Goal: Task Accomplishment & Management: Use online tool/utility

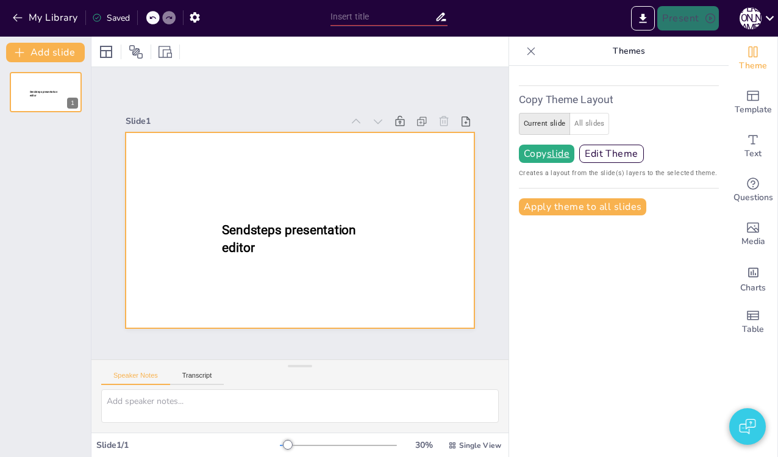
type input "New Sendsteps"
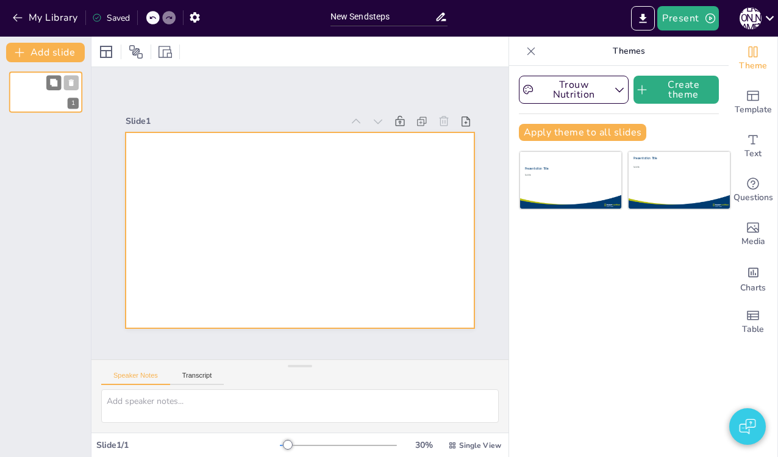
click at [21, 82] on div at bounding box center [45, 91] width 73 height 41
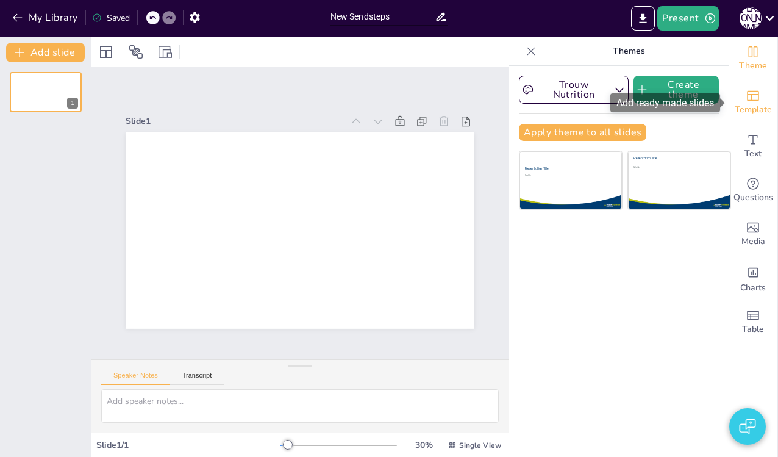
click at [743, 94] on div "Template" at bounding box center [753, 102] width 49 height 44
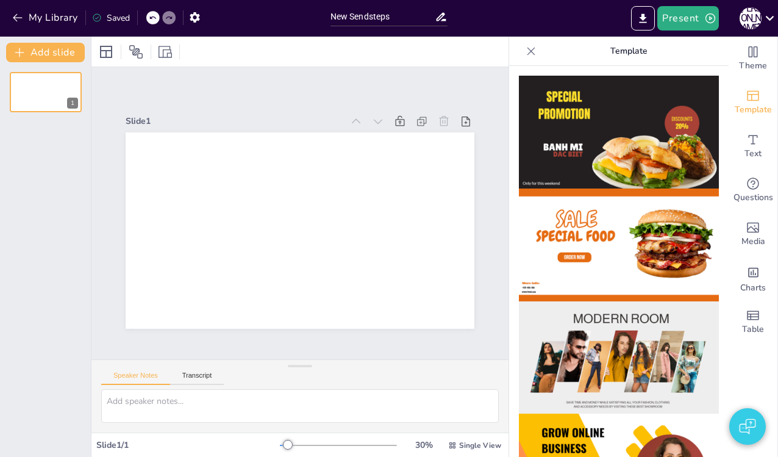
drag, startPoint x: 640, startPoint y: 140, endPoint x: 660, endPoint y: 136, distance: 21.2
click at [640, 140] on img at bounding box center [619, 132] width 200 height 113
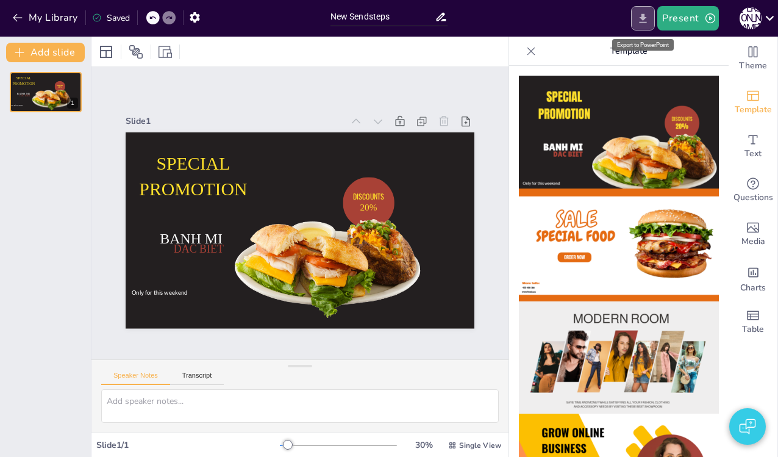
click at [644, 14] on icon "Export to PowerPoint" at bounding box center [643, 17] width 7 height 9
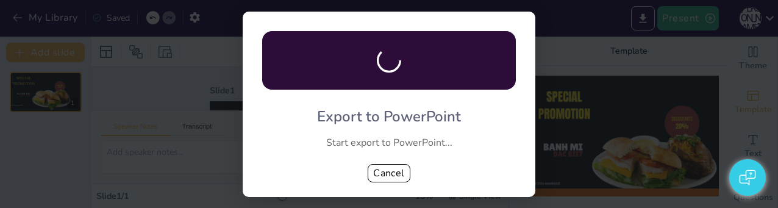
click at [129, 207] on div "Export to PowerPoint Start export to PowerPoint... Cancel" at bounding box center [389, 104] width 778 height 208
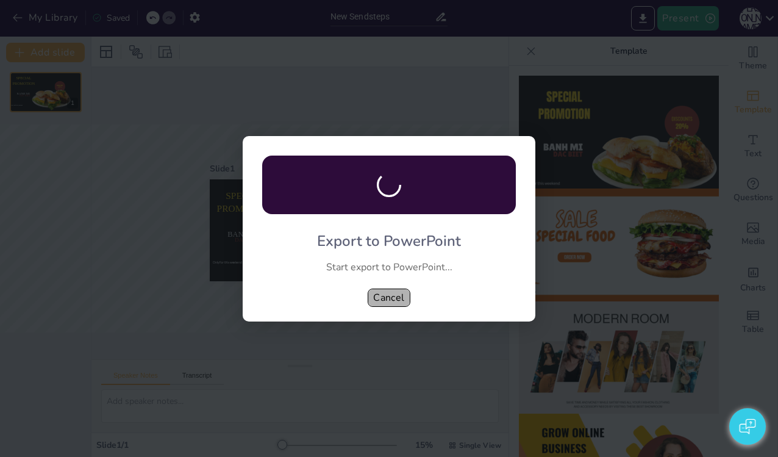
drag, startPoint x: 383, startPoint y: 296, endPoint x: 371, endPoint y: 294, distance: 11.7
click at [382, 297] on button "Cancel" at bounding box center [389, 297] width 43 height 18
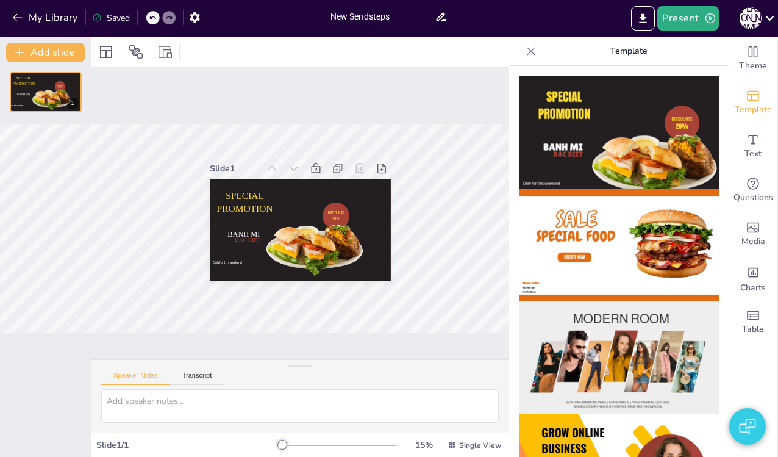
click at [430, 163] on div "Slide 1 SPECIAL PROMOTION DISCOUNTS 20% Only for this weekend BANH MI DAC BIET" at bounding box center [299, 213] width 417 height 292
click at [71, 81] on icon at bounding box center [71, 82] width 5 height 7
click at [50, 84] on icon at bounding box center [53, 82] width 7 height 7
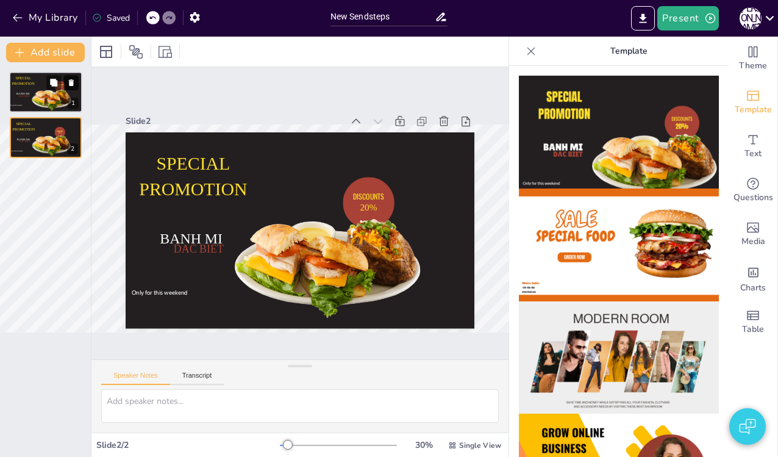
click at [73, 83] on icon at bounding box center [71, 82] width 5 height 7
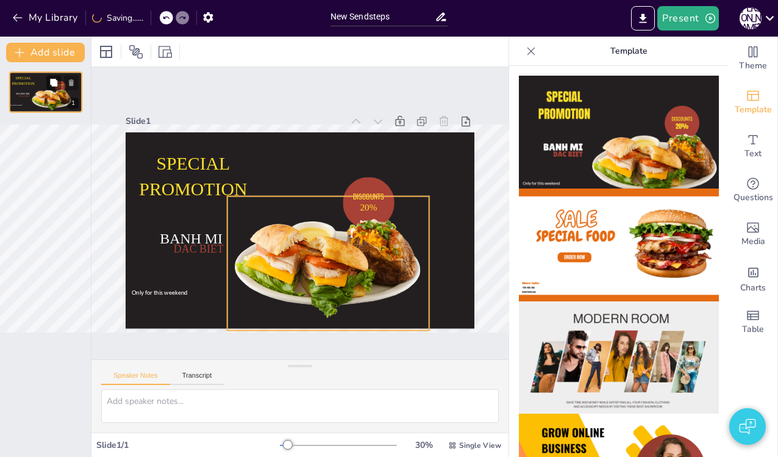
click at [49, 98] on div at bounding box center [51, 99] width 43 height 28
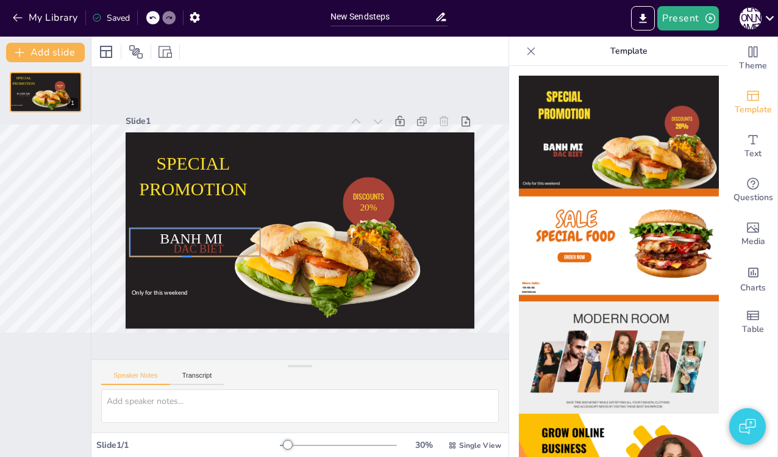
click at [191, 256] on p "DAC BIET" at bounding box center [198, 248] width 123 height 15
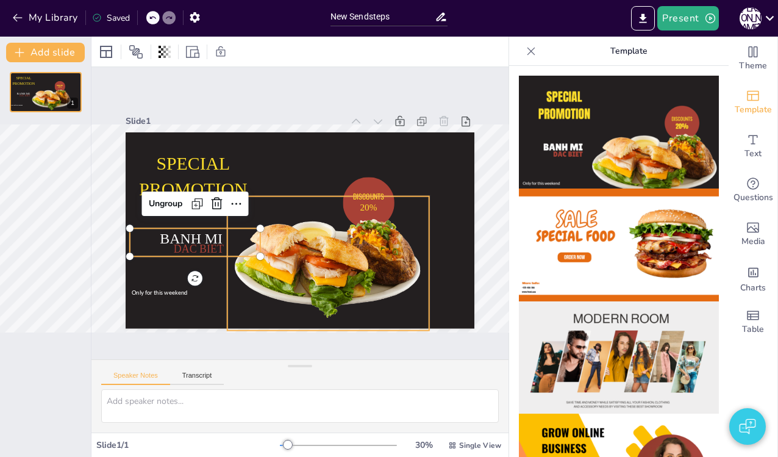
click at [285, 262] on div at bounding box center [328, 263] width 202 height 134
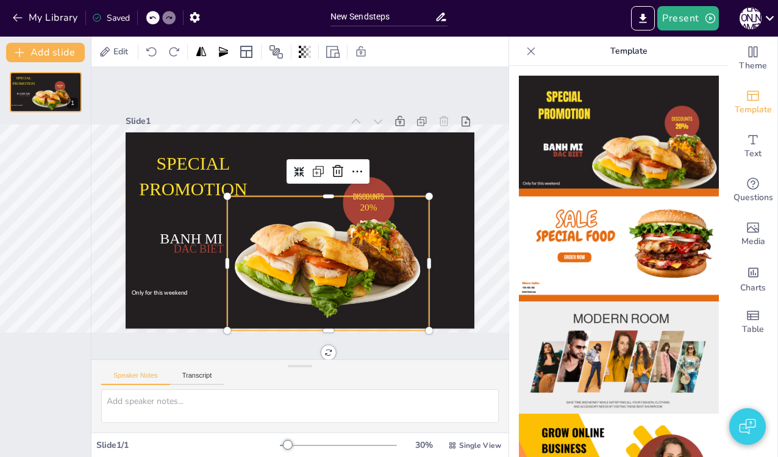
click at [351, 243] on div at bounding box center [328, 263] width 202 height 134
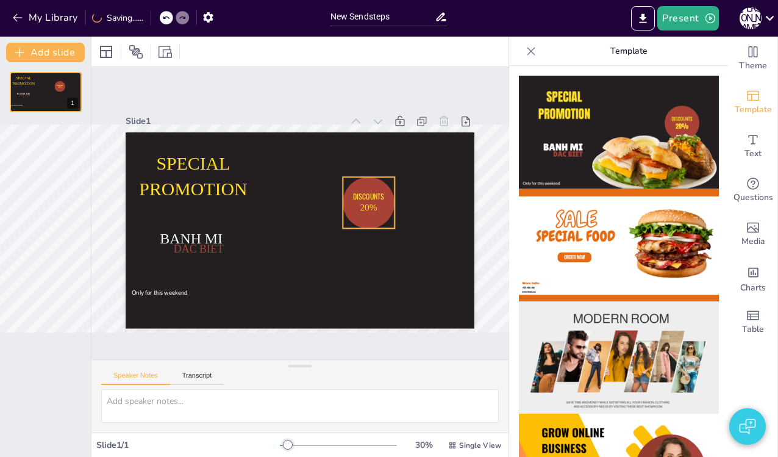
click at [382, 194] on span "DISCOUNTS" at bounding box center [368, 196] width 31 height 11
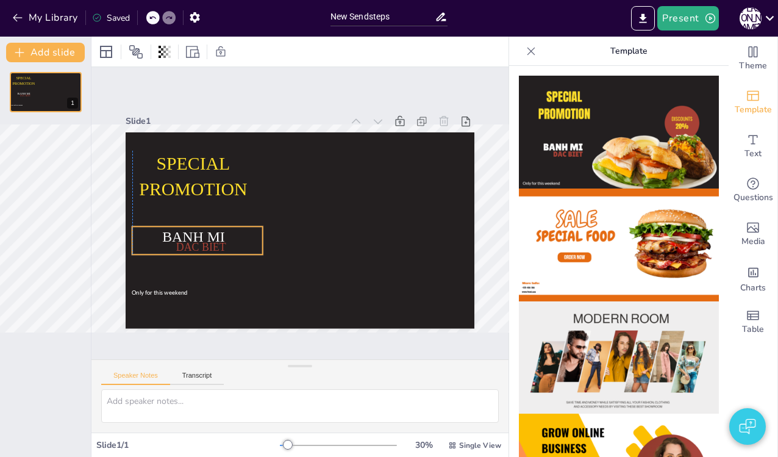
click at [171, 232] on span "BANH MI" at bounding box center [193, 237] width 63 height 16
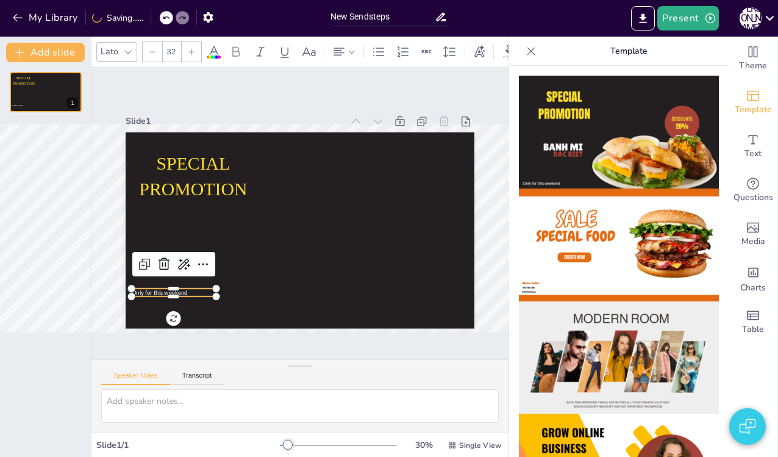
click at [176, 295] on p "Only for this weekend" at bounding box center [174, 292] width 85 height 8
click at [178, 288] on span "Only for this weekend" at bounding box center [160, 291] width 56 height 7
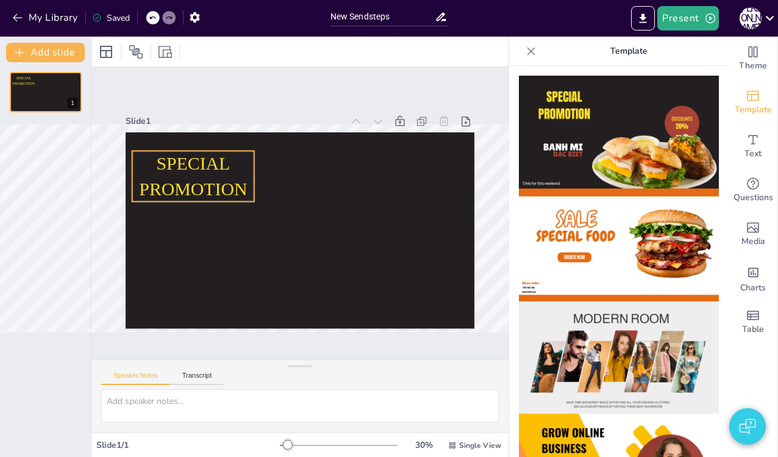
click at [173, 187] on span "SPECIAL PROMOTION" at bounding box center [193, 176] width 108 height 46
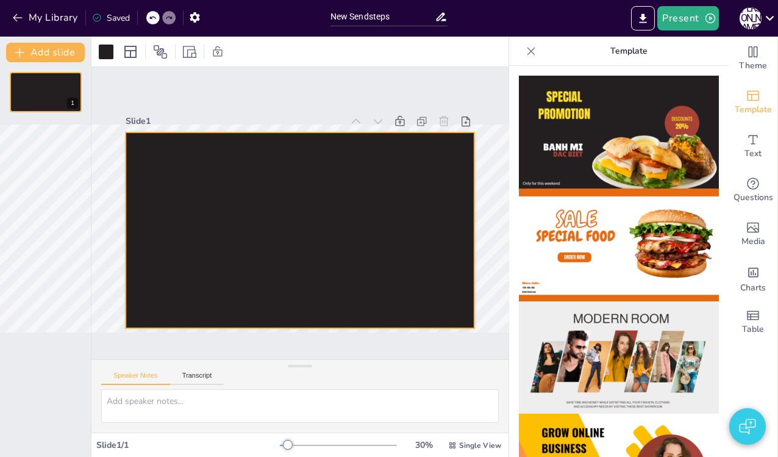
click at [332, 227] on div at bounding box center [300, 230] width 349 height 196
click at [654, 12] on button "Export to PowerPoint" at bounding box center [643, 18] width 24 height 24
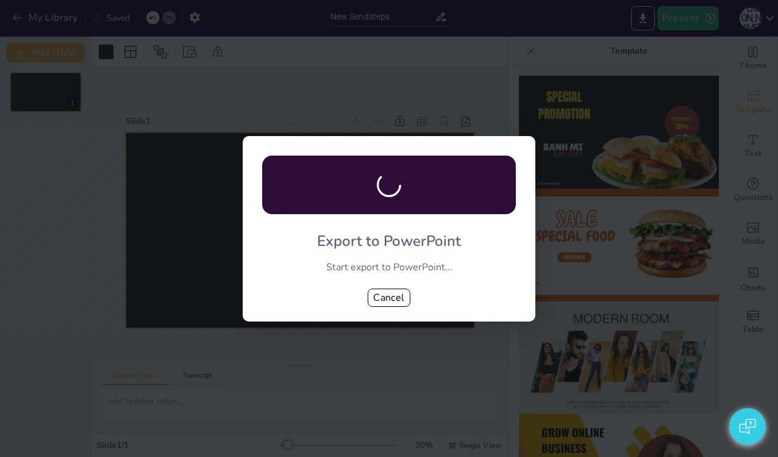
click at [391, 289] on button "Cancel" at bounding box center [389, 297] width 43 height 18
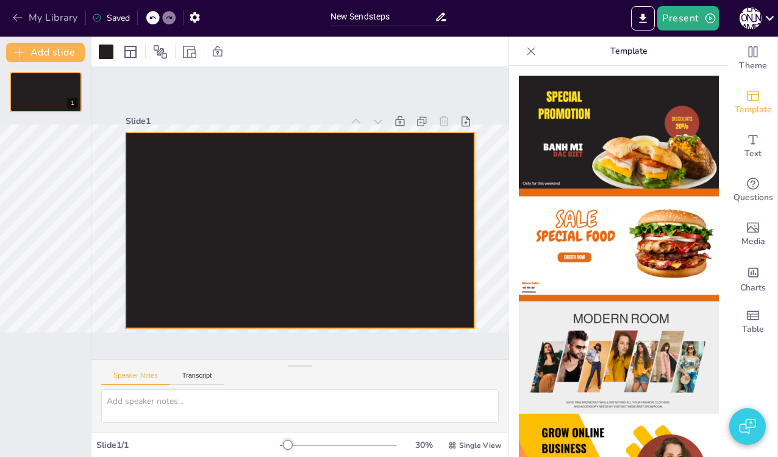
click at [31, 19] on button "My Library" at bounding box center [46, 18] width 74 height 20
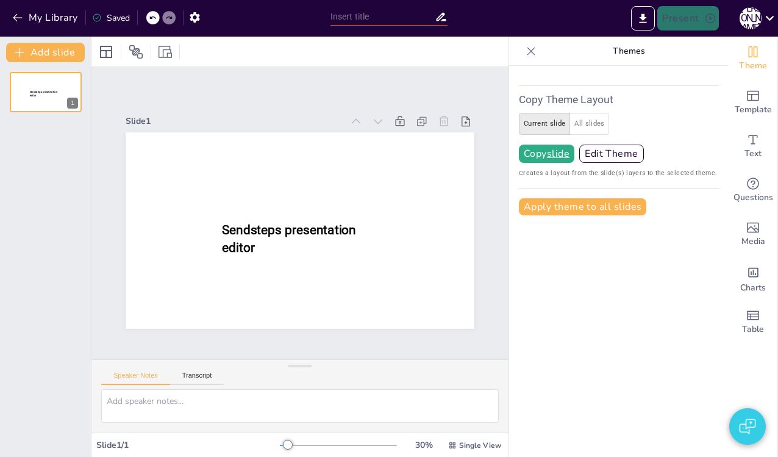
type input "New Sendsteps"
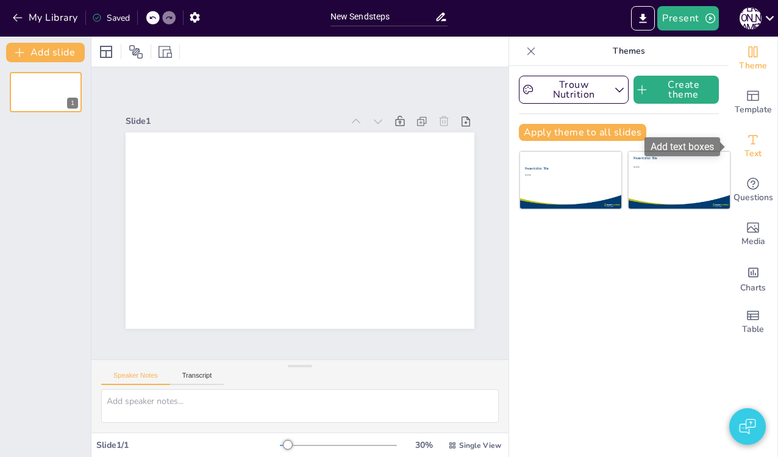
click at [754, 154] on span "Text" at bounding box center [752, 153] width 17 height 13
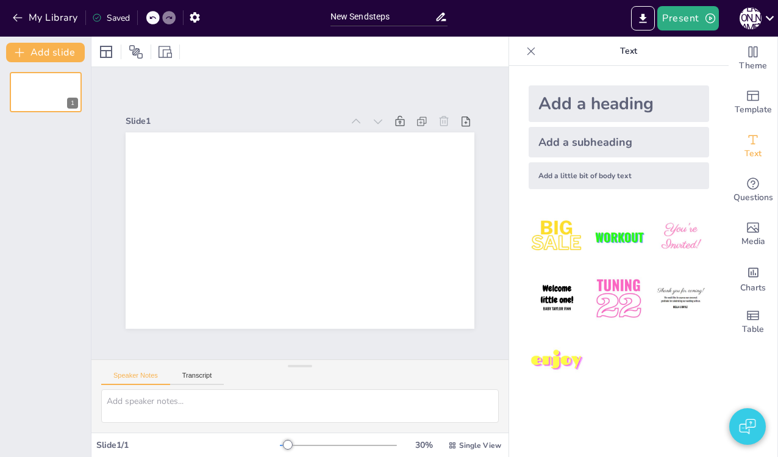
click at [561, 107] on div "Add a heading" at bounding box center [619, 103] width 180 height 37
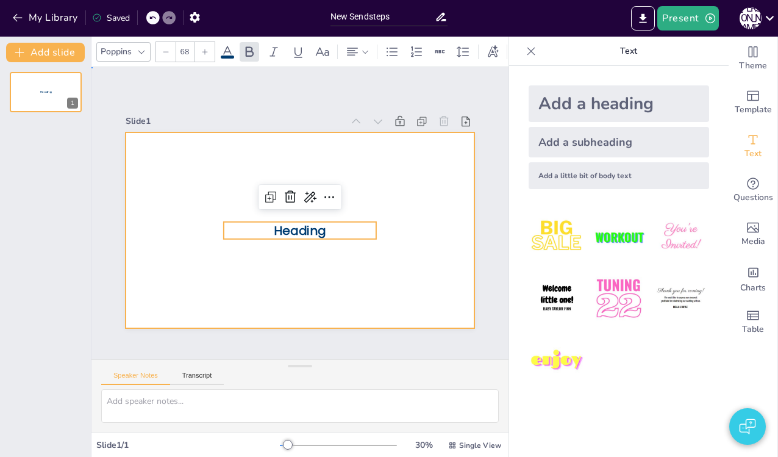
click at [420, 149] on div at bounding box center [300, 230] width 349 height 196
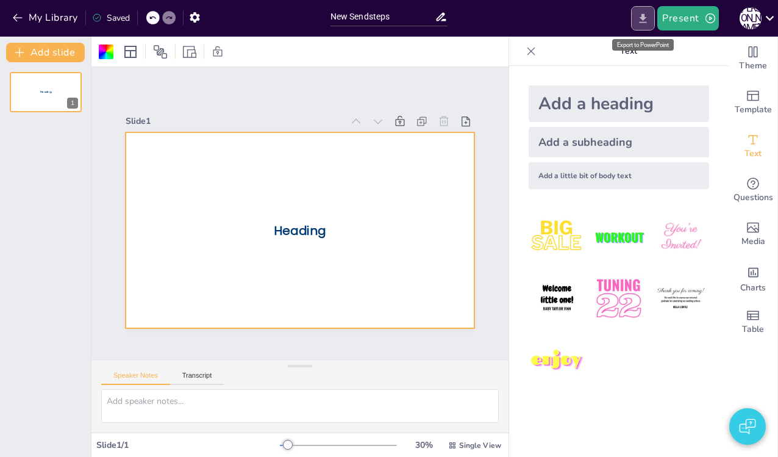
click at [638, 15] on icon "Export to PowerPoint" at bounding box center [642, 18] width 13 height 13
click at [583, 23] on div "Present J B" at bounding box center [616, 18] width 324 height 24
drag, startPoint x: 626, startPoint y: 294, endPoint x: 618, endPoint y: 294, distance: 7.9
click at [626, 294] on img at bounding box center [618, 298] width 57 height 57
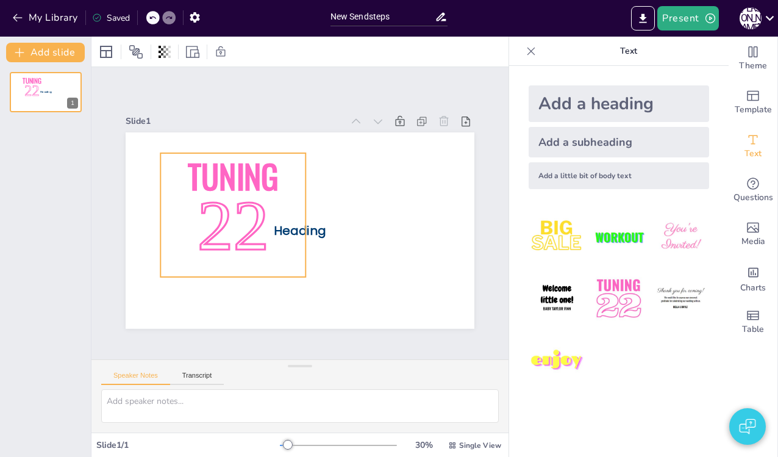
drag, startPoint x: 298, startPoint y: 191, endPoint x: 259, endPoint y: 194, distance: 39.1
click at [259, 194] on span "22" at bounding box center [233, 224] width 71 height 79
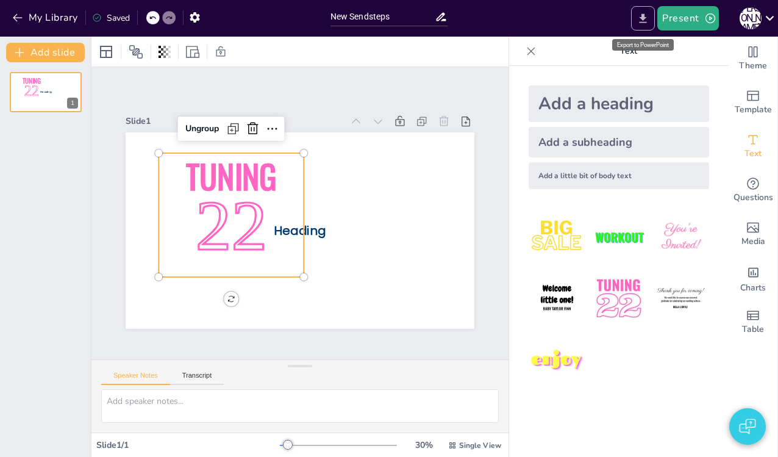
click at [651, 12] on button "Export to PowerPoint" at bounding box center [643, 18] width 24 height 24
click at [37, 48] on button "Add slide" at bounding box center [45, 53] width 79 height 20
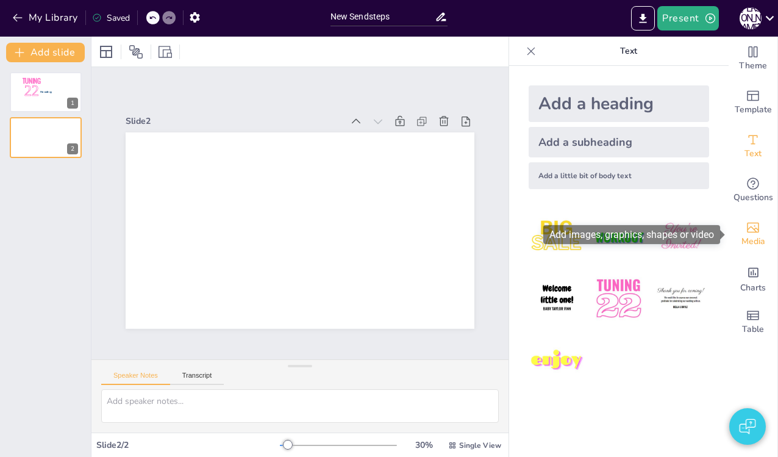
drag, startPoint x: 754, startPoint y: 229, endPoint x: 755, endPoint y: 238, distance: 9.8
click at [754, 229] on icon "Add images, graphics, shapes or video" at bounding box center [753, 228] width 12 height 10
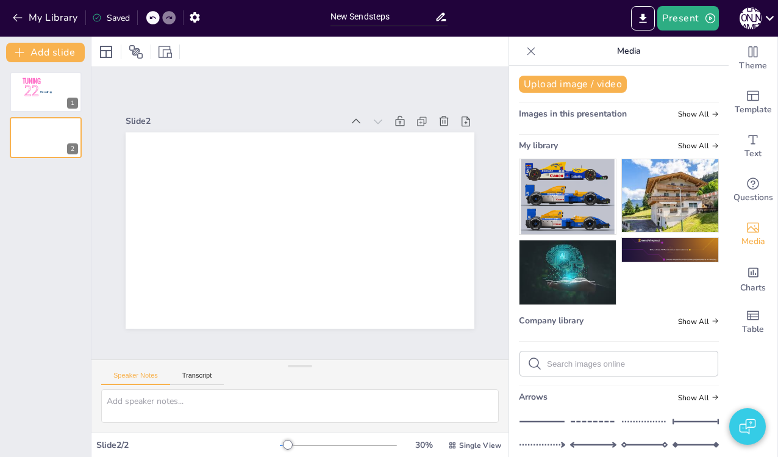
click at [682, 198] on img at bounding box center [670, 195] width 96 height 73
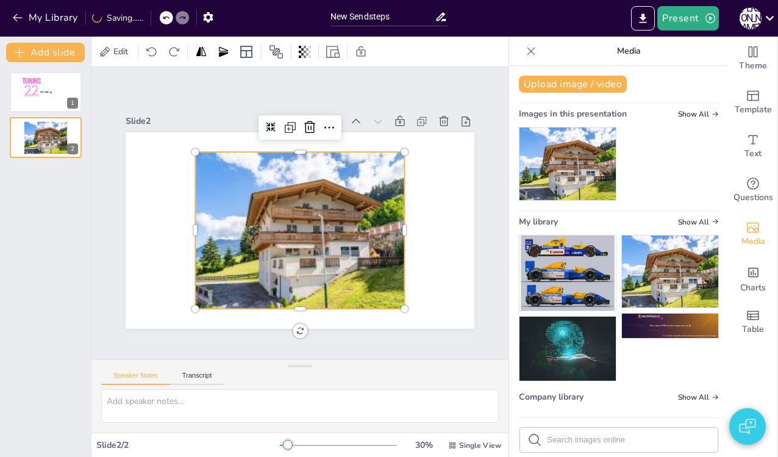
click at [49, 193] on div "Heading Tuning 22 1 2" at bounding box center [45, 259] width 91 height 394
click at [51, 47] on button "Add slide" at bounding box center [45, 53] width 79 height 20
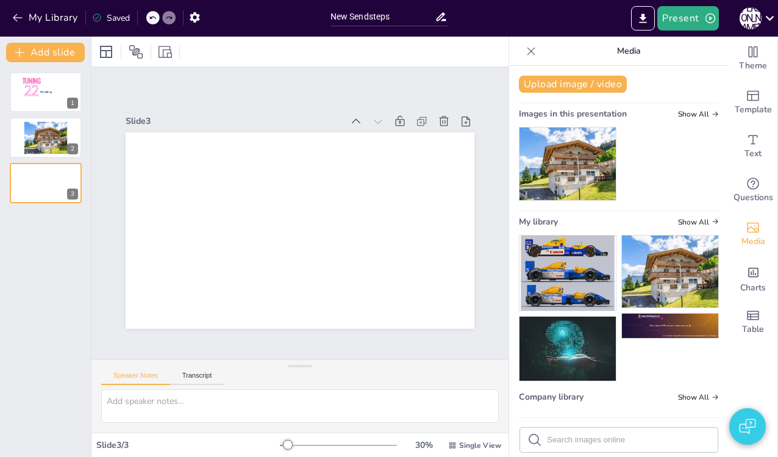
click at [658, 326] on img at bounding box center [670, 325] width 96 height 24
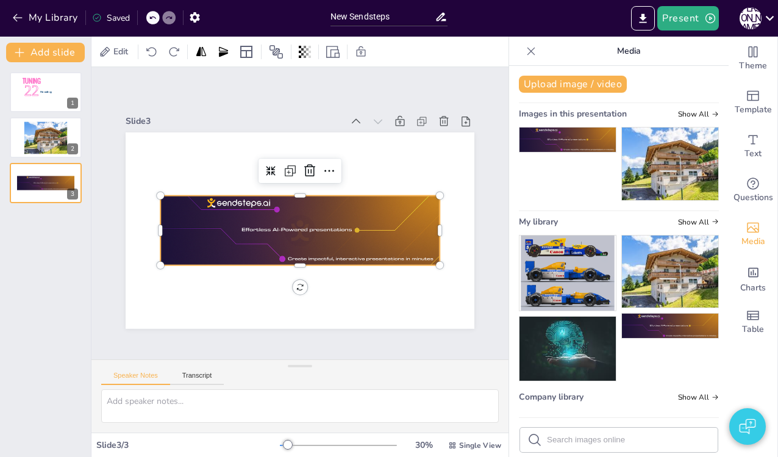
click at [691, 56] on p "Media" at bounding box center [629, 51] width 176 height 29
click at [640, 19] on icon "Export to PowerPoint" at bounding box center [642, 18] width 13 height 13
